Goal: Information Seeking & Learning: Learn about a topic

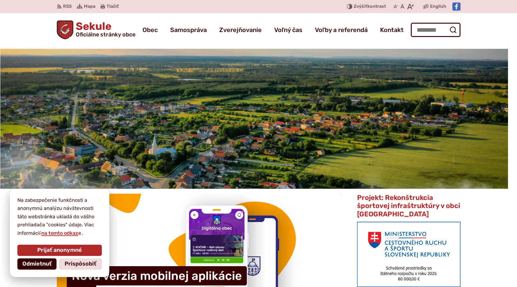
click at [43, 266] on span "Odmietnuť" at bounding box center [36, 263] width 29 height 7
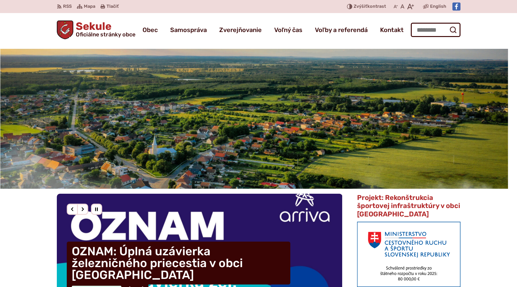
click at [144, 148] on img "3 / 3" at bounding box center [249, 119] width 517 height 140
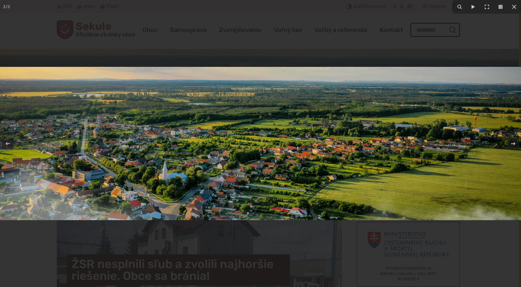
click at [205, 111] on img at bounding box center [260, 143] width 521 height 153
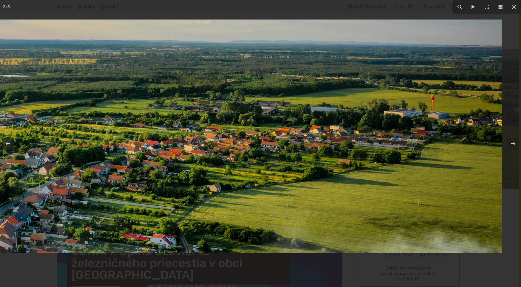
drag, startPoint x: 256, startPoint y: 138, endPoint x: 35, endPoint y: 121, distance: 221.4
click at [35, 121] on img at bounding box center [105, 136] width 795 height 233
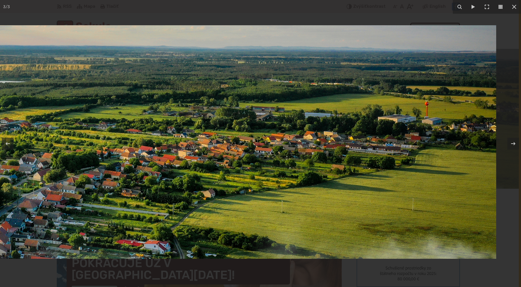
drag, startPoint x: 355, startPoint y: 170, endPoint x: 264, endPoint y: 151, distance: 92.6
click at [281, 167] on img at bounding box center [99, 141] width 795 height 233
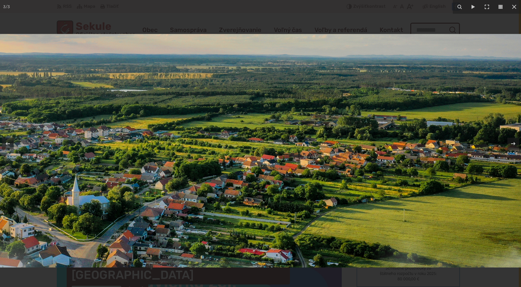
drag, startPoint x: 80, startPoint y: 90, endPoint x: 171, endPoint y: 105, distance: 91.5
click at [171, 105] on img at bounding box center [221, 150] width 795 height 233
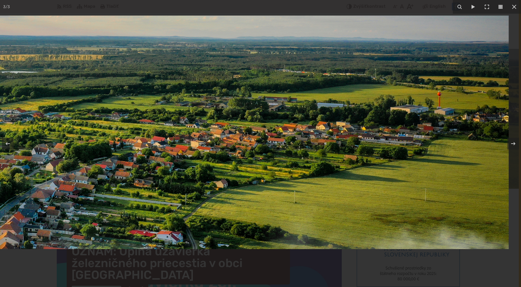
drag, startPoint x: 313, startPoint y: 142, endPoint x: 230, endPoint y: 126, distance: 84.4
click at [230, 126] on img at bounding box center [111, 132] width 795 height 233
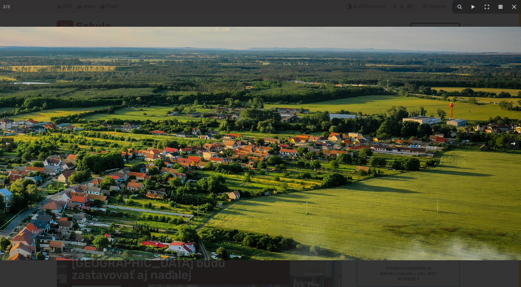
click at [512, 142] on icon at bounding box center [513, 143] width 7 height 7
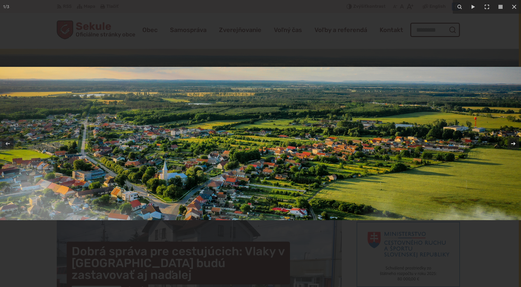
click at [512, 142] on icon at bounding box center [513, 143] width 7 height 7
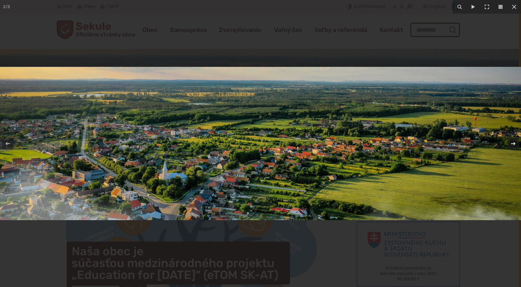
click at [512, 145] on icon at bounding box center [513, 143] width 7 height 7
click at [513, 6] on icon at bounding box center [514, 6] width 7 height 7
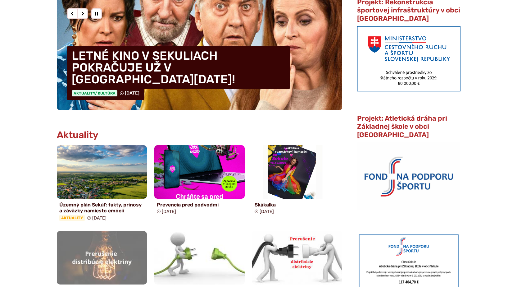
scroll to position [248, 0]
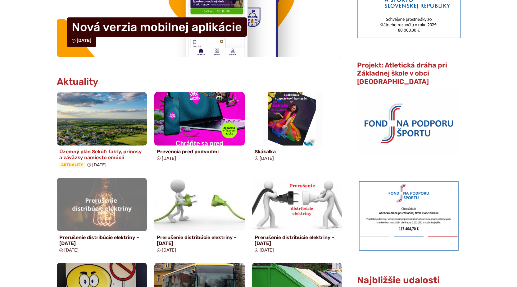
click at [108, 128] on img at bounding box center [102, 118] width 104 height 61
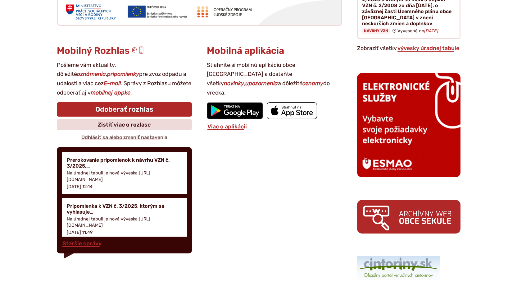
scroll to position [869, 0]
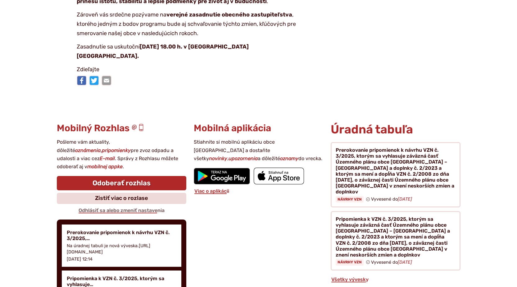
scroll to position [1335, 0]
